Goal: Contribute content: Contribute content

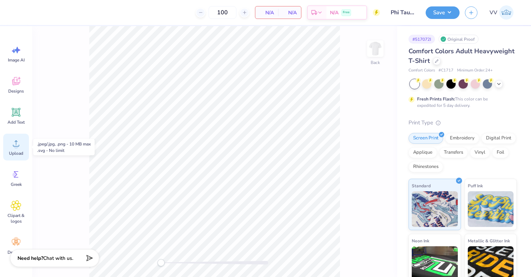
click at [18, 135] on div "Upload" at bounding box center [16, 146] width 26 height 27
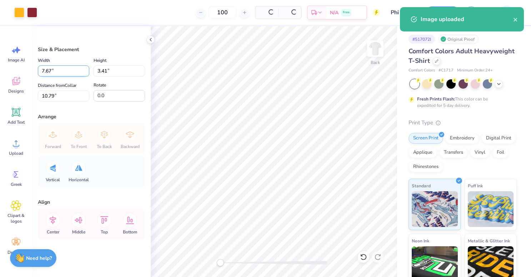
click at [53, 74] on input "7.67" at bounding box center [63, 70] width 51 height 11
type input "3.50"
type input "1.56"
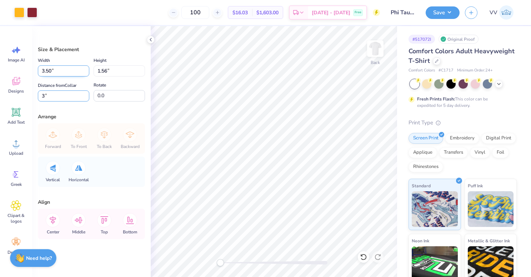
type input "3"
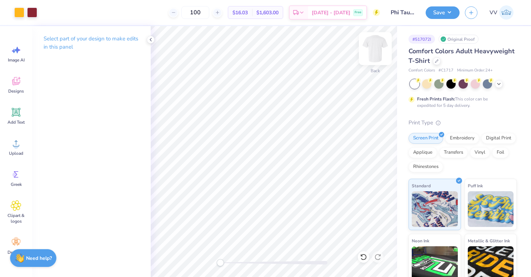
click at [367, 55] on div "Back" at bounding box center [274, 151] width 246 height 251
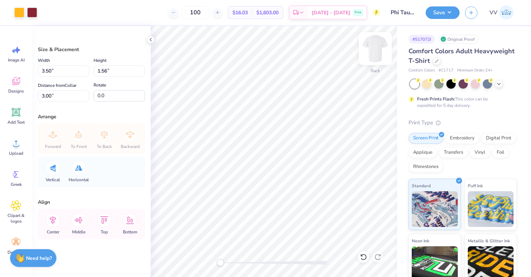
click at [371, 50] on img at bounding box center [375, 48] width 29 height 29
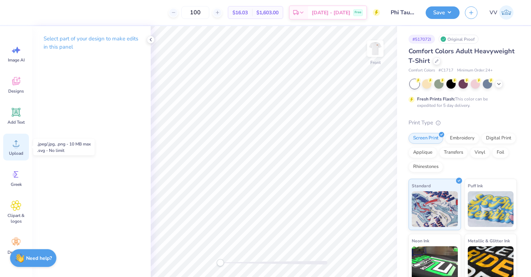
click at [11, 147] on icon at bounding box center [16, 143] width 11 height 11
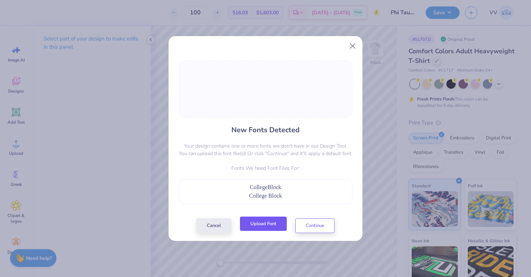
click at [275, 228] on button "Upload Font" at bounding box center [263, 223] width 47 height 15
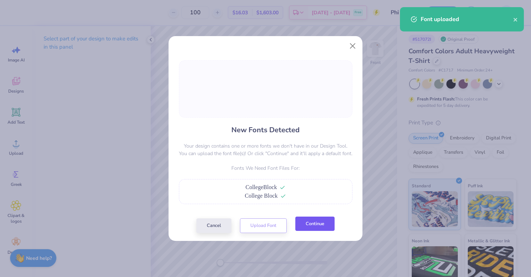
click at [315, 226] on button "Continue" at bounding box center [314, 223] width 39 height 15
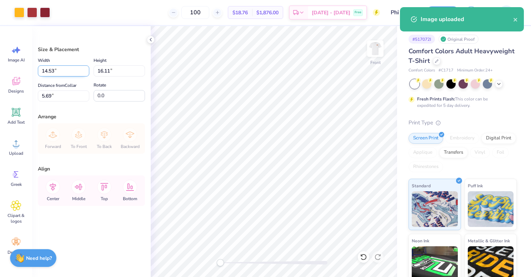
click at [62, 73] on input "14.53" at bounding box center [63, 70] width 51 height 11
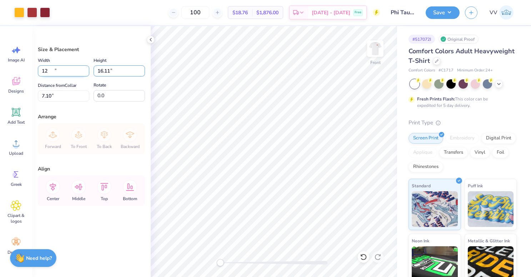
type input "12.00"
type input "13.30"
type input "7.10"
click at [42, 65] on div "Width 12.00 12.00 "" at bounding box center [63, 66] width 51 height 20
click at [53, 72] on input "12.00" at bounding box center [63, 70] width 51 height 11
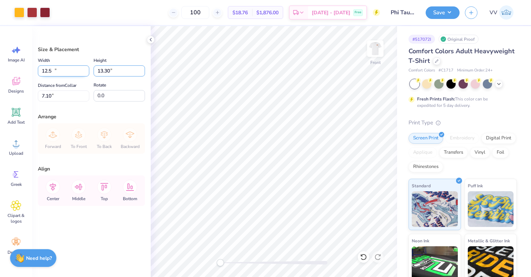
type input "12.50"
type input "13.86"
type input "3.00"
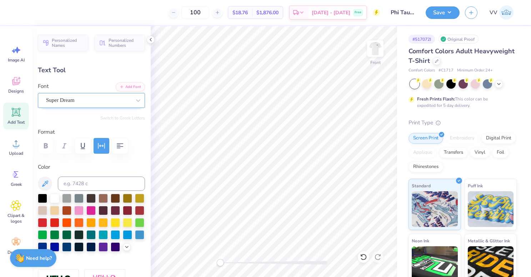
click at [70, 101] on div "Super Dream" at bounding box center [88, 100] width 86 height 11
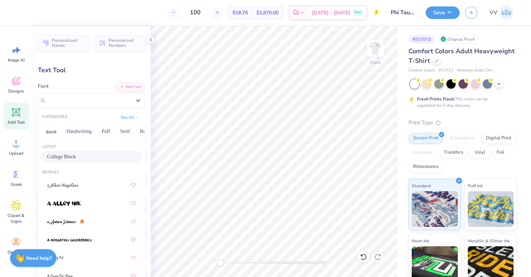
click at [83, 153] on div "College Block" at bounding box center [91, 156] width 89 height 7
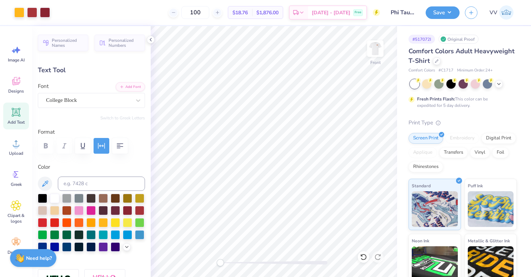
click at [242, 262] on div at bounding box center [273, 263] width 107 height 4
type input "6.82"
type input "0.34"
type input "16.51"
click at [207, 264] on div "Front" at bounding box center [274, 151] width 246 height 251
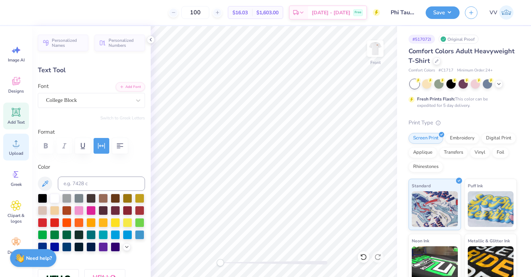
click at [9, 139] on div "Upload" at bounding box center [16, 146] width 26 height 27
click at [10, 143] on div "Upload" at bounding box center [16, 146] width 26 height 27
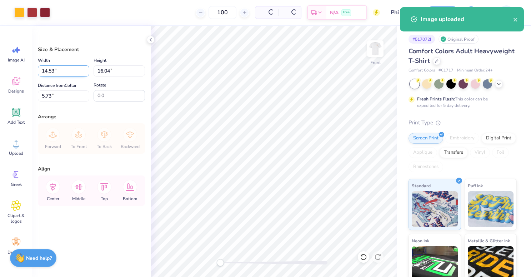
click at [52, 74] on input "14.53" at bounding box center [63, 70] width 51 height 11
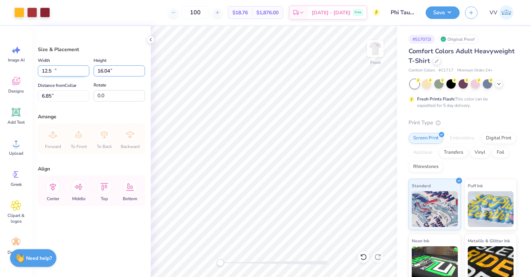
type input "12.50"
type input "13.80"
type input "3.00"
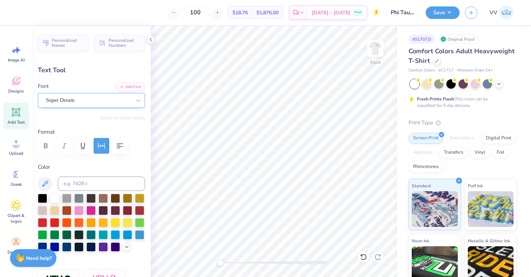
click at [59, 101] on div "Super Dream" at bounding box center [88, 100] width 86 height 11
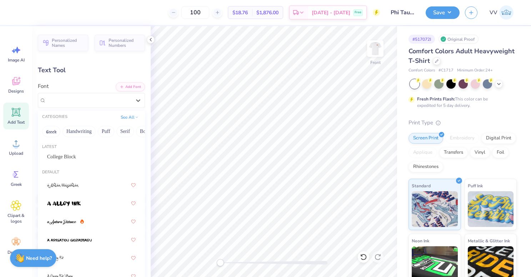
click at [64, 150] on div "Latest College Block" at bounding box center [91, 154] width 107 height 26
click at [64, 156] on span "College Block" at bounding box center [61, 156] width 29 height 7
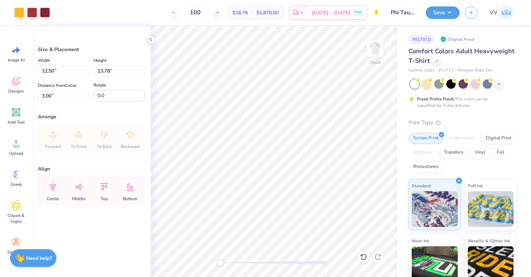
click at [448, 18] on div "Save" at bounding box center [442, 12] width 34 height 12
drag, startPoint x: 443, startPoint y: 5, endPoint x: 446, endPoint y: 9, distance: 5.0
click at [442, 5] on div "Save VV" at bounding box center [477, 12] width 105 height 25
click at [451, 12] on button "Save" at bounding box center [442, 11] width 34 height 12
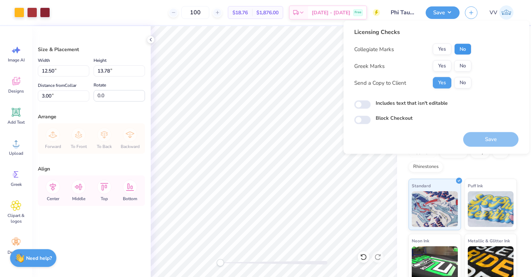
click at [465, 45] on button "No" at bounding box center [462, 49] width 17 height 11
click at [444, 66] on button "Yes" at bounding box center [442, 65] width 19 height 11
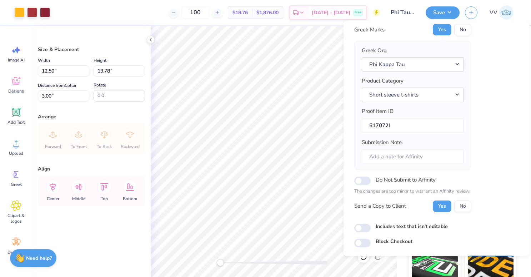
scroll to position [57, 0]
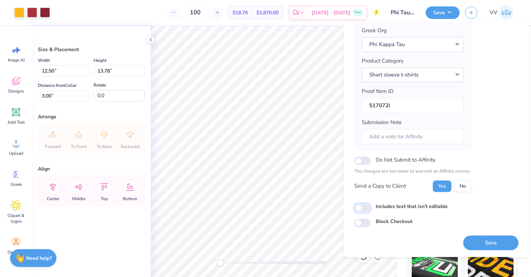
click at [358, 207] on input "Includes text that isn't editable" at bounding box center [362, 207] width 16 height 9
checkbox input "true"
click at [496, 239] on button "Save" at bounding box center [490, 242] width 55 height 15
